Goal: Task Accomplishment & Management: Use online tool/utility

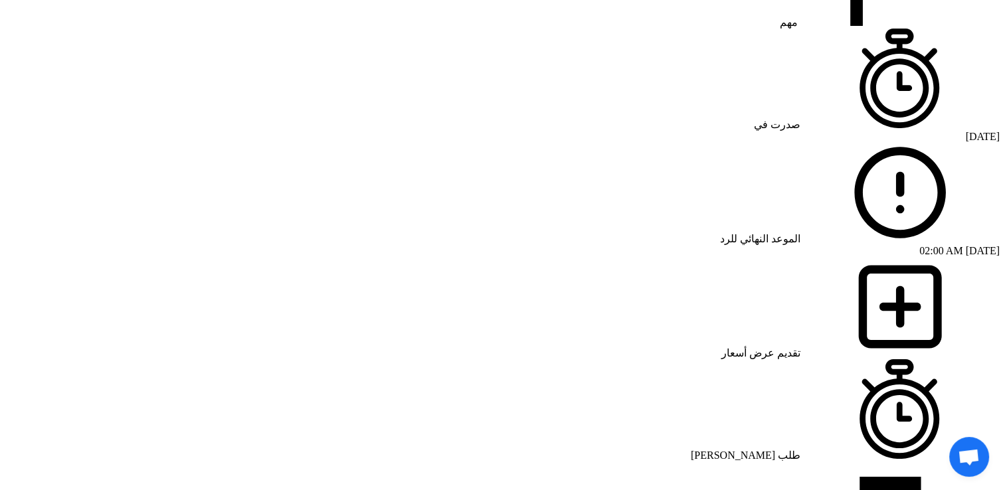
scroll to position [996, 0]
drag, startPoint x: 701, startPoint y: 325, endPoint x: 802, endPoint y: 395, distance: 122.3
drag, startPoint x: 802, startPoint y: 393, endPoint x: 724, endPoint y: 367, distance: 81.9
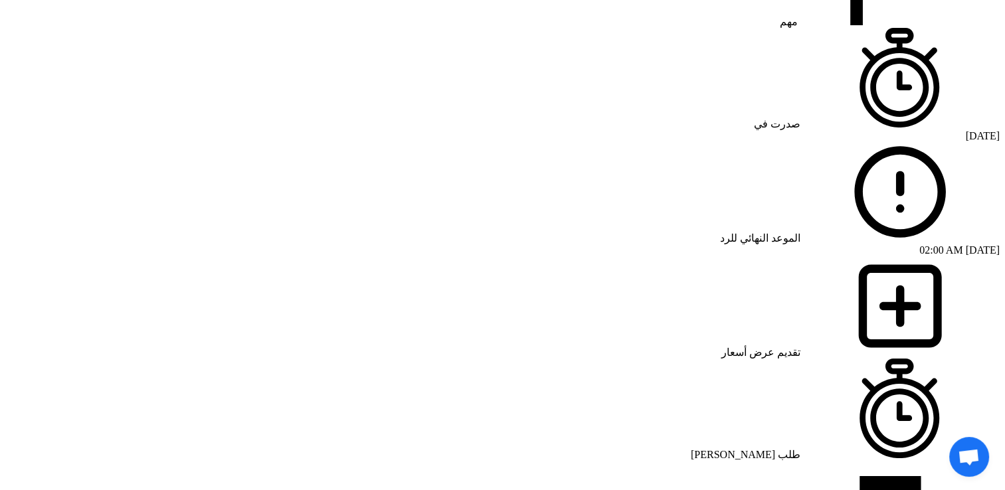
drag, startPoint x: 701, startPoint y: 325, endPoint x: 790, endPoint y: 376, distance: 101.7
drag, startPoint x: 790, startPoint y: 373, endPoint x: 707, endPoint y: 363, distance: 83.0
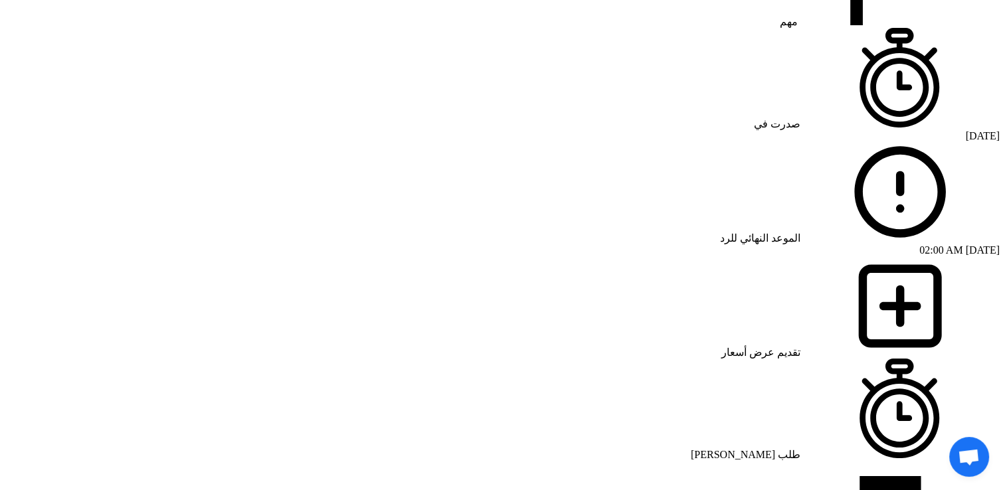
drag, startPoint x: 701, startPoint y: 325, endPoint x: 815, endPoint y: 397, distance: 134.9
drag, startPoint x: 815, startPoint y: 397, endPoint x: 807, endPoint y: 391, distance: 10.0
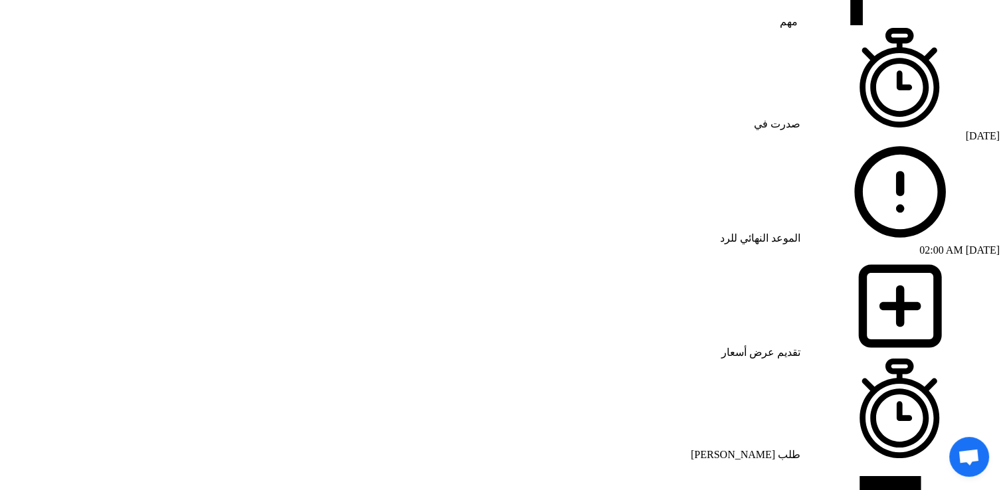
drag, startPoint x: 803, startPoint y: 389, endPoint x: 713, endPoint y: 330, distance: 107.9
copy div "UND HIGH TABLE Model: PLAN COLUMN TABLE Dimensions: H:105 Ø:72"
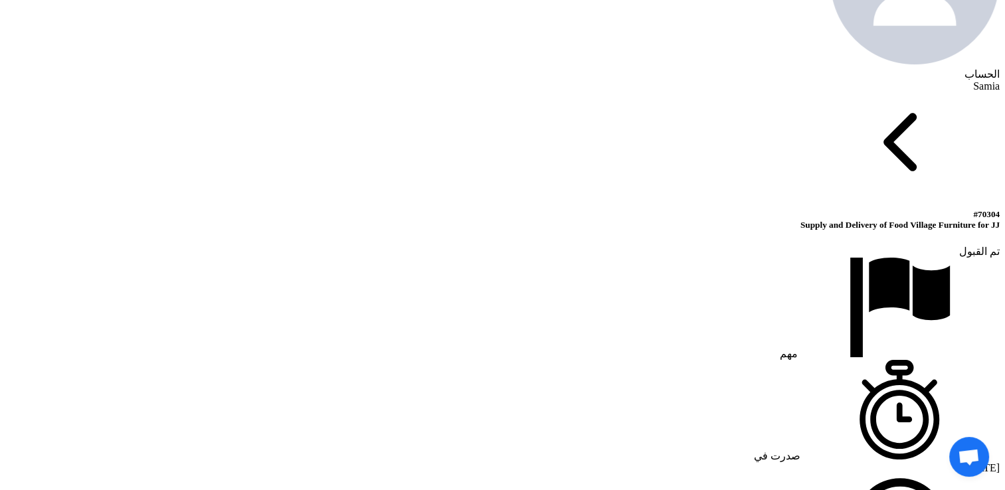
scroll to position [731, 0]
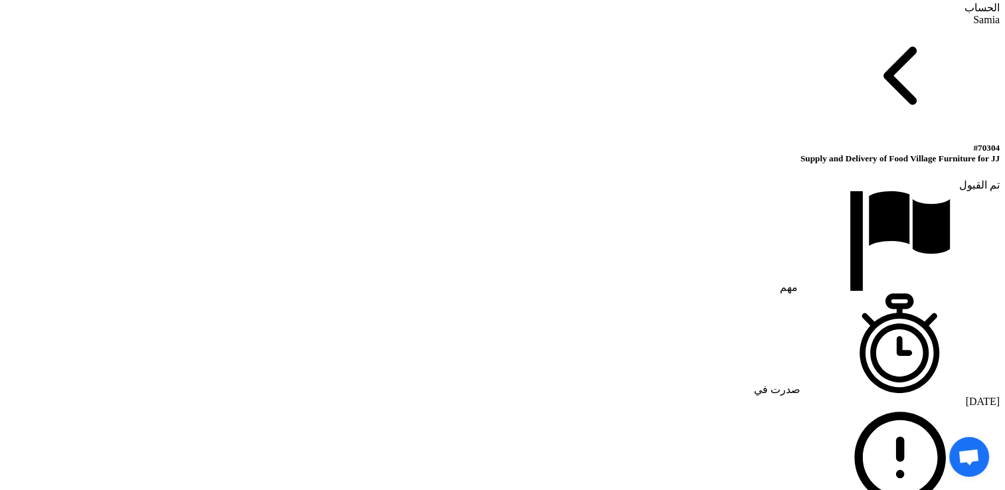
drag, startPoint x: 706, startPoint y: 309, endPoint x: 733, endPoint y: 318, distance: 28.8
drag, startPoint x: 731, startPoint y: 317, endPoint x: 700, endPoint y: 307, distance: 32.8
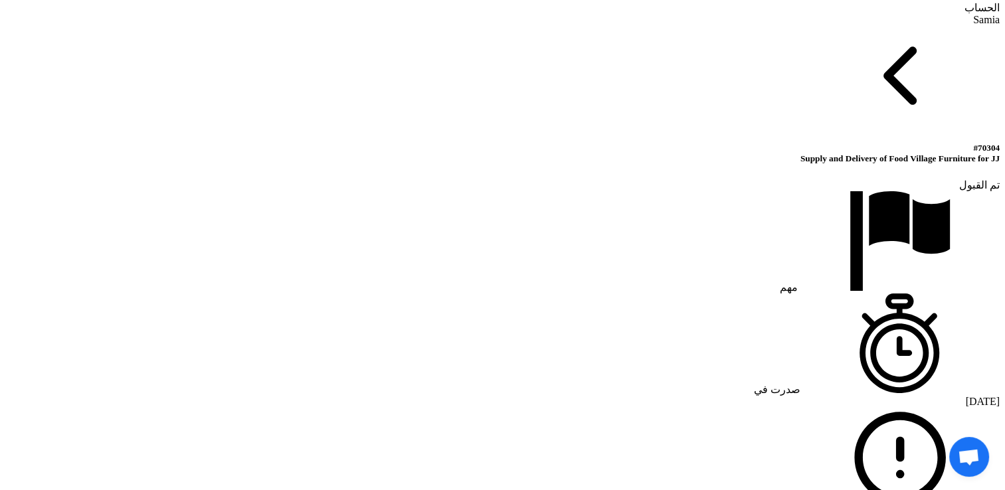
drag, startPoint x: 704, startPoint y: 307, endPoint x: 727, endPoint y: 327, distance: 30.6
drag, startPoint x: 733, startPoint y: 321, endPoint x: 752, endPoint y: 332, distance: 21.4
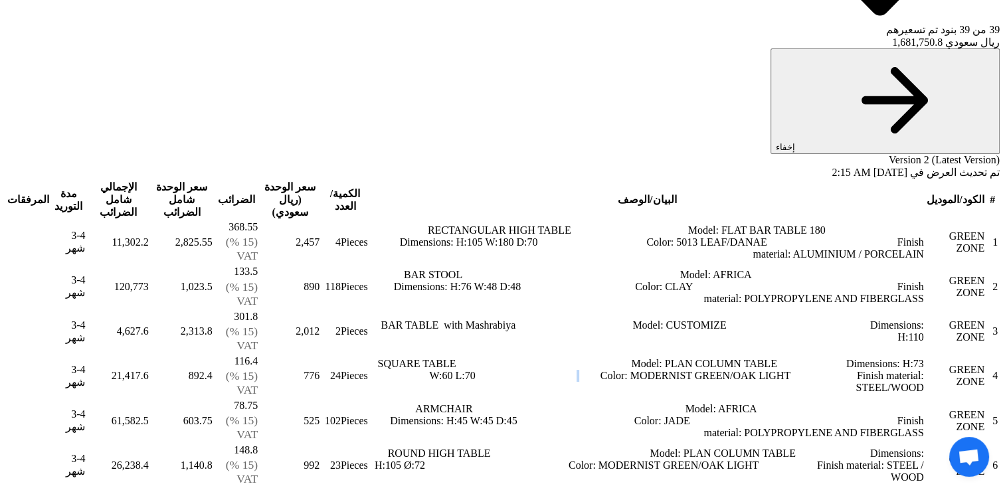
scroll to position [2391, 0]
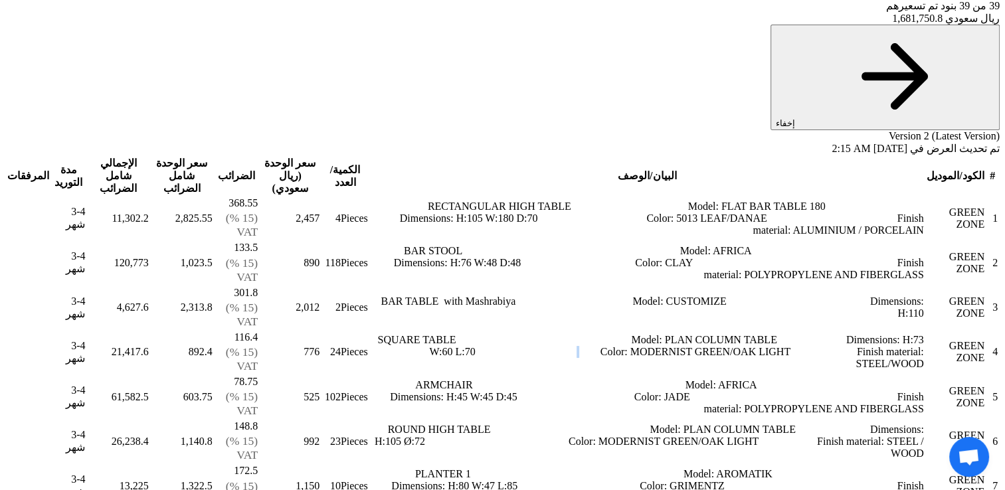
drag, startPoint x: 657, startPoint y: 412, endPoint x: 669, endPoint y: 430, distance: 22.5
drag, startPoint x: 672, startPoint y: 428, endPoint x: 681, endPoint y: 452, distance: 25.0
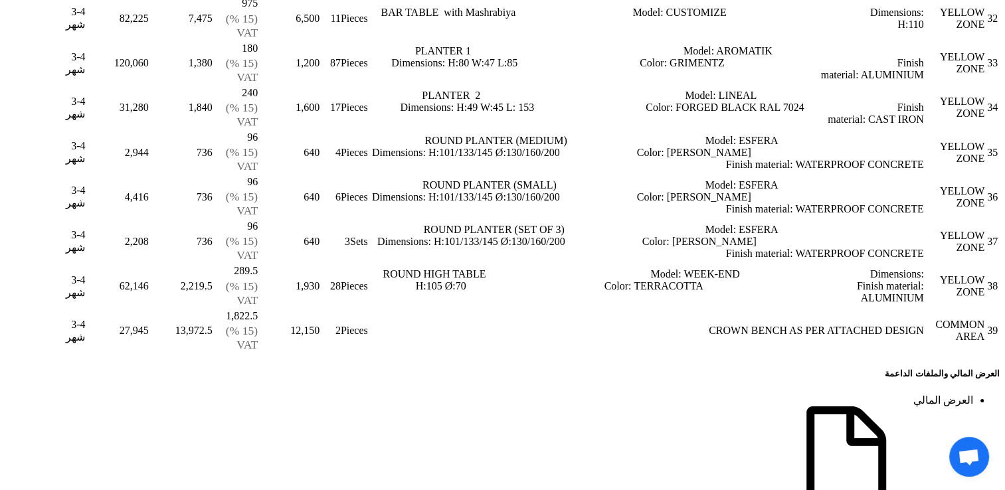
scroll to position [6841, 0]
